Goal: Information Seeking & Learning: Find specific fact

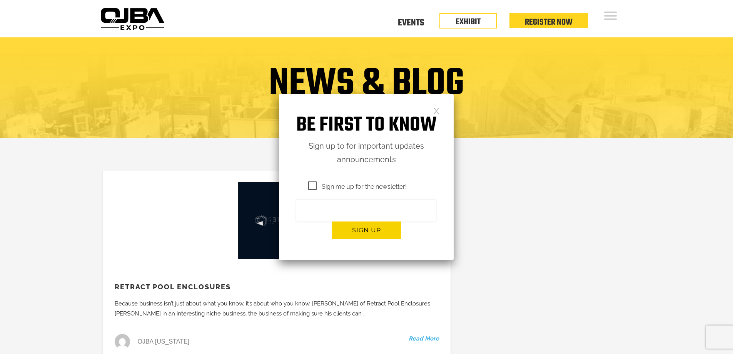
click at [439, 109] on link at bounding box center [436, 110] width 7 height 7
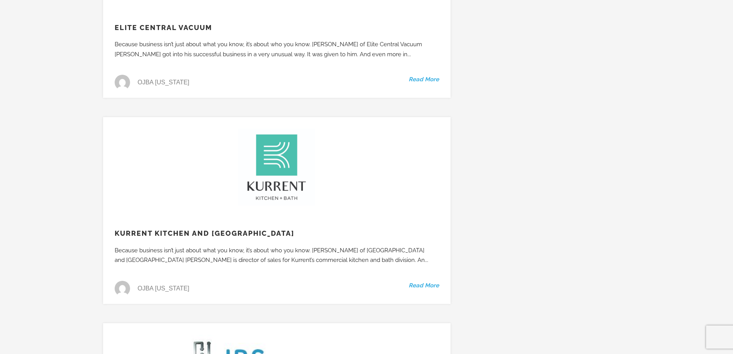
click at [248, 229] on h3 "Kurrent Kitchen and [GEOGRAPHIC_DATA]" at bounding box center [277, 233] width 348 height 9
drag, startPoint x: 248, startPoint y: 204, endPoint x: 422, endPoint y: 253, distance: 180.8
click at [422, 281] on link "Read More" at bounding box center [424, 286] width 30 height 10
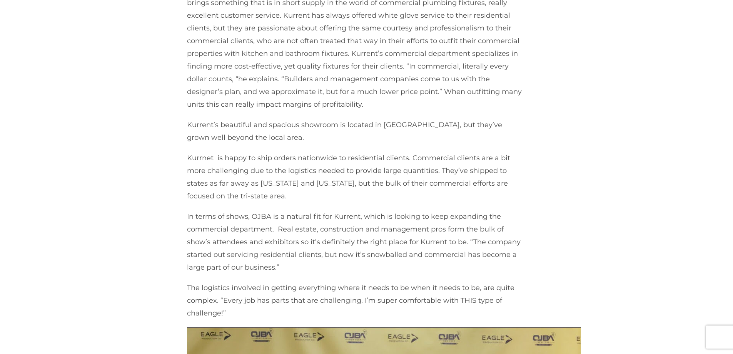
scroll to position [154, 0]
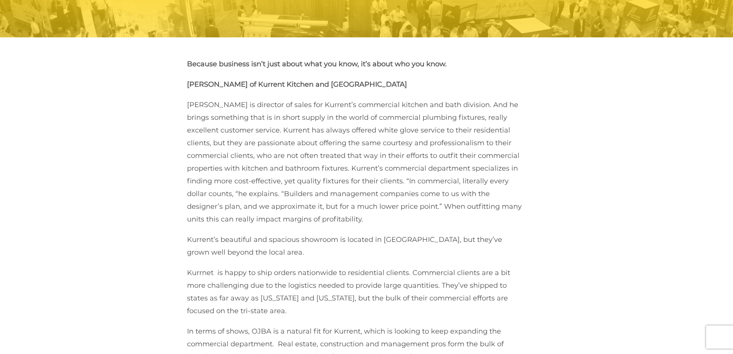
click at [345, 84] on strong "Yehuda Steinberg of Kurrent Kitchen and Bath" at bounding box center [297, 84] width 220 height 8
copy div "Yehuda Steinberg of Kurrent Kitchen and Bath"
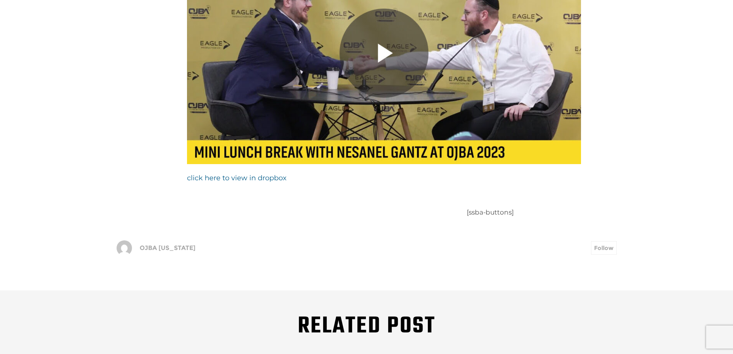
scroll to position [654, 0]
